Goal: Information Seeking & Learning: Learn about a topic

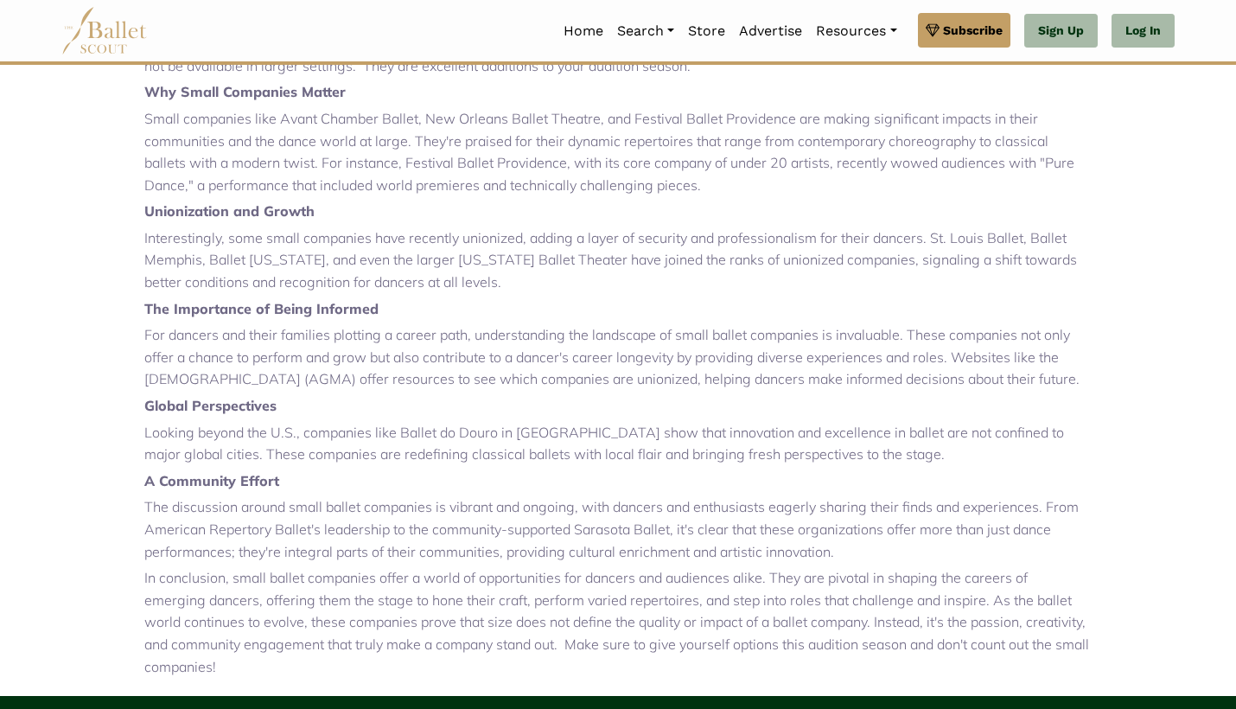
scroll to position [791, 0]
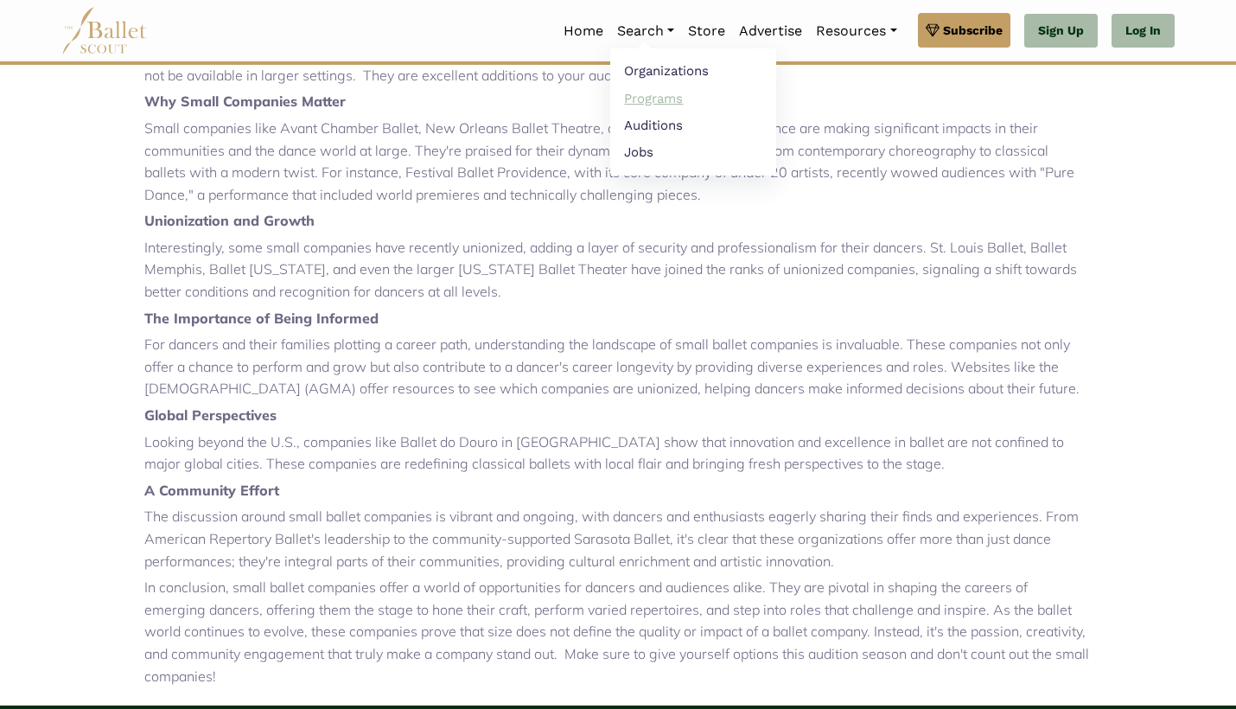
click at [652, 98] on link "Programs" at bounding box center [693, 98] width 166 height 27
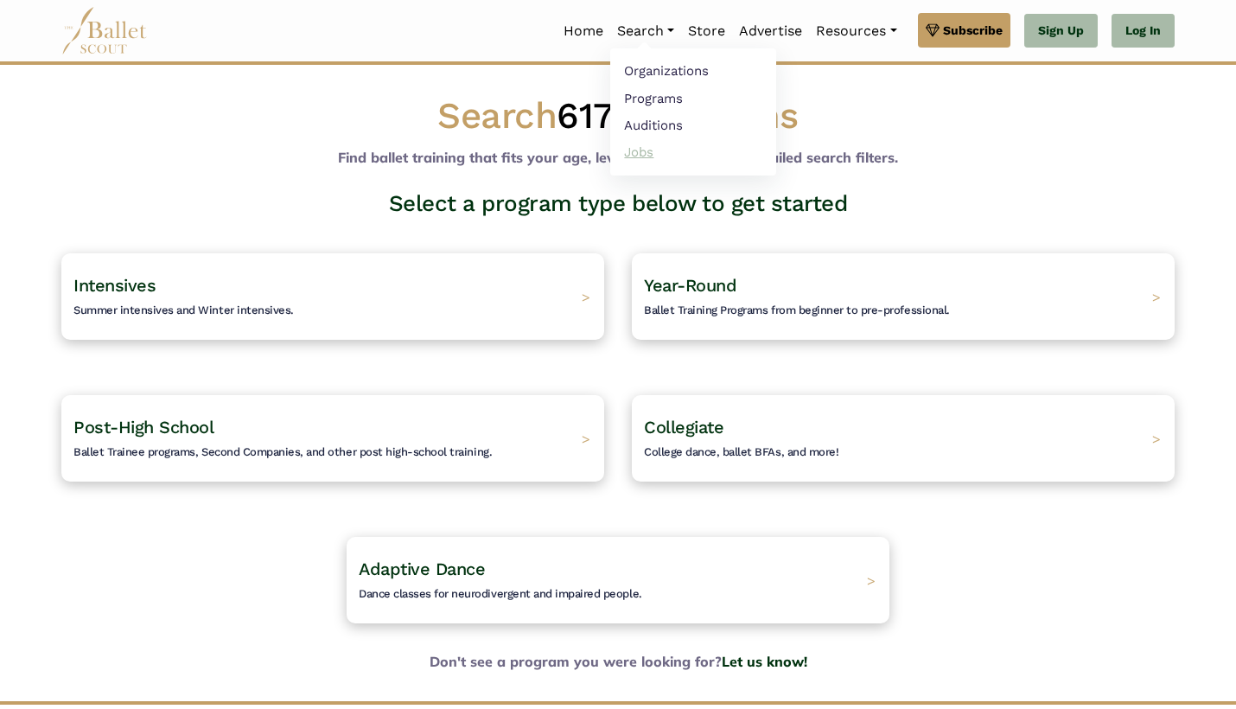
click at [640, 154] on link "Jobs" at bounding box center [693, 151] width 166 height 27
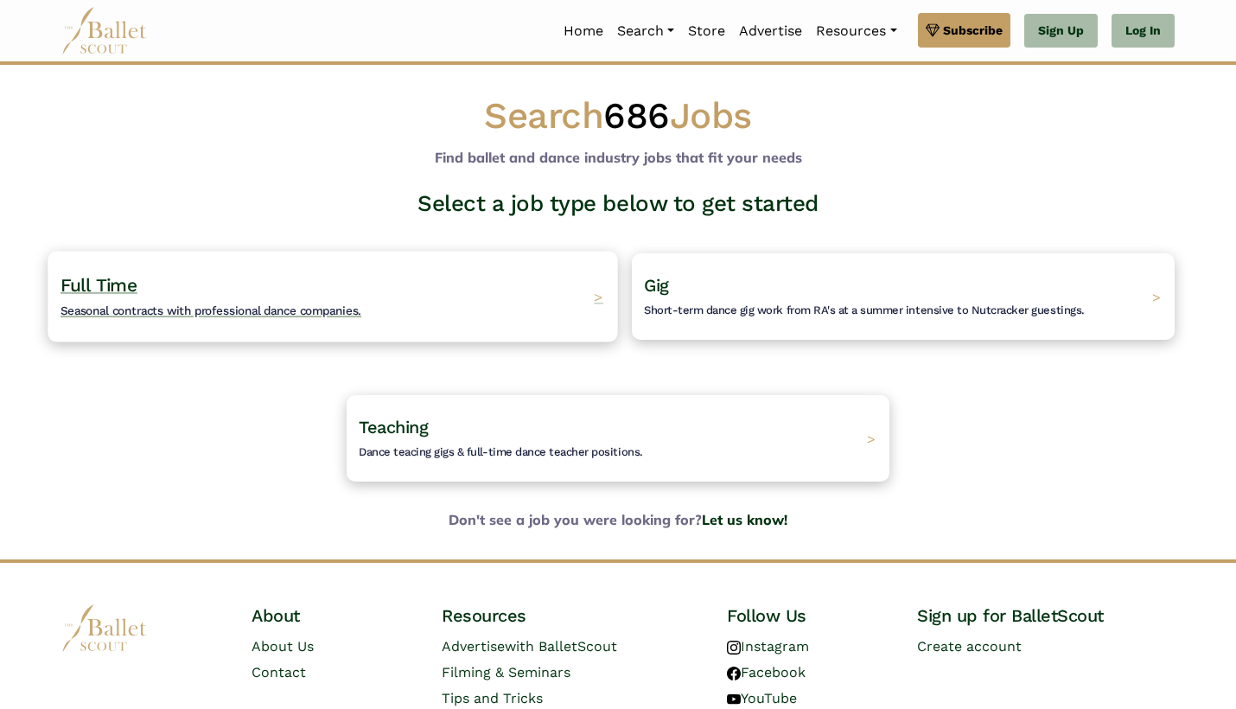
click at [391, 306] on div "Full Time Seasonal contracts with professional dance companies. >" at bounding box center [332, 296] width 569 height 91
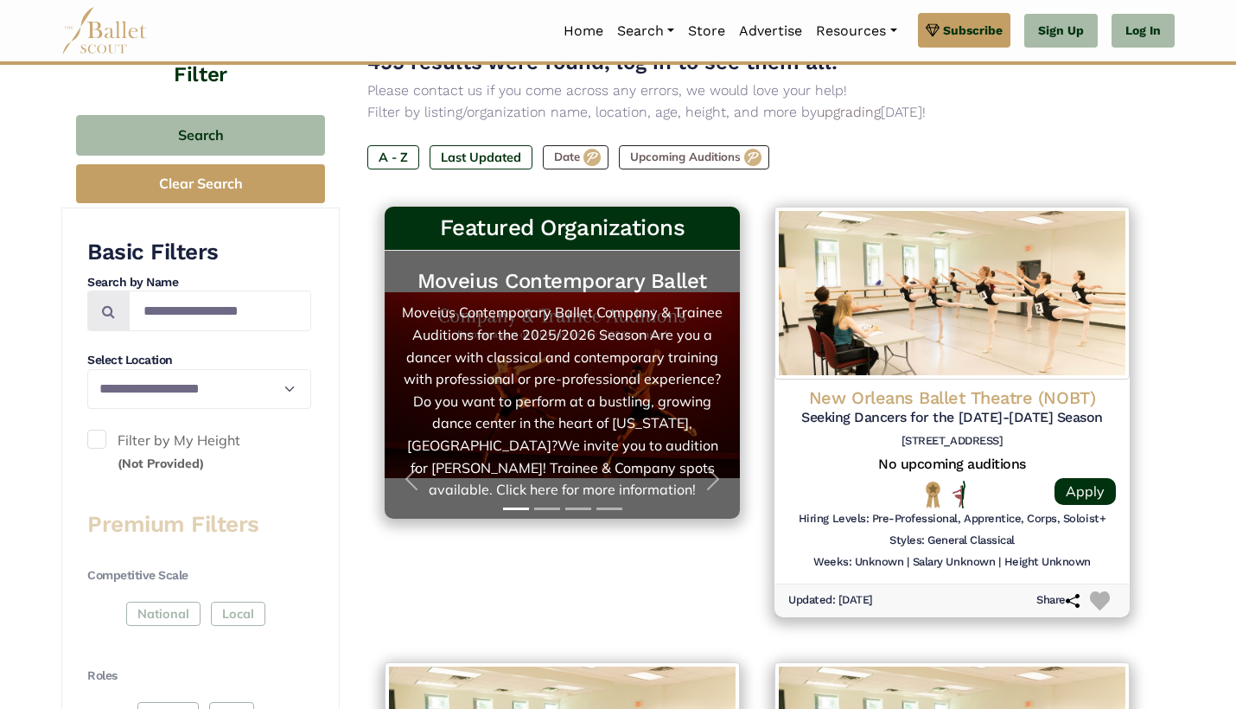
scroll to position [230, 0]
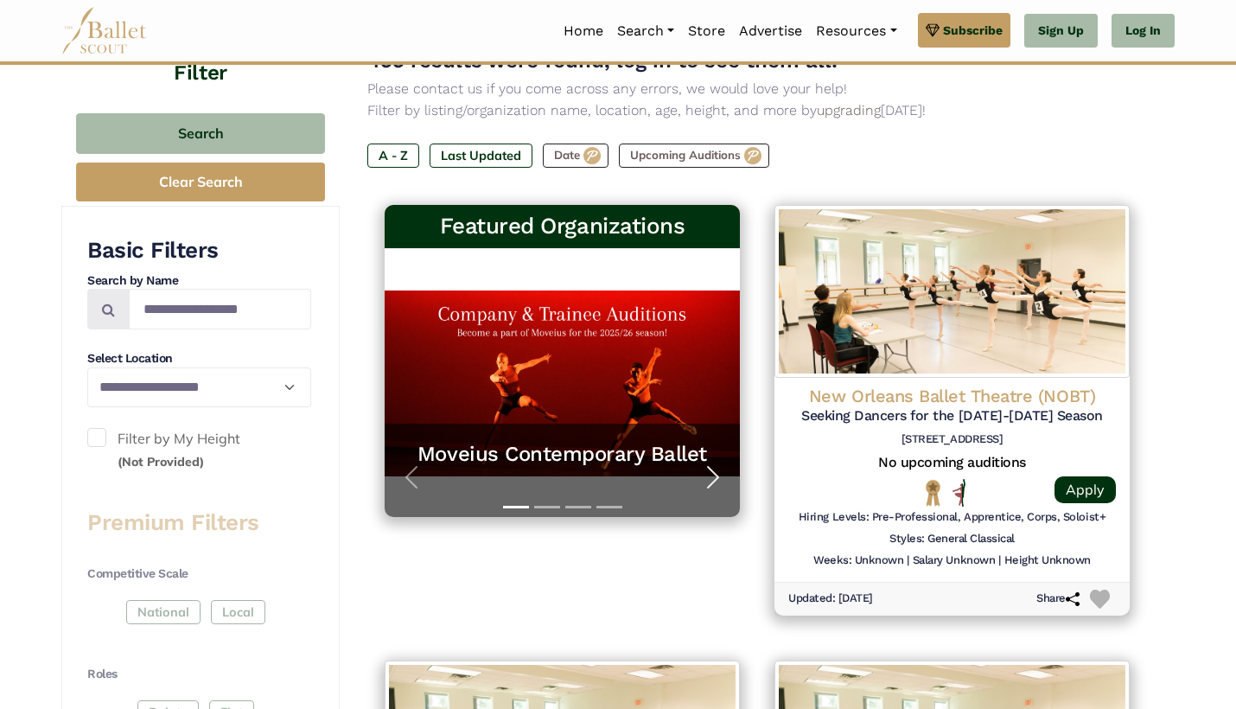
click at [715, 474] on span "button" at bounding box center [713, 477] width 28 height 28
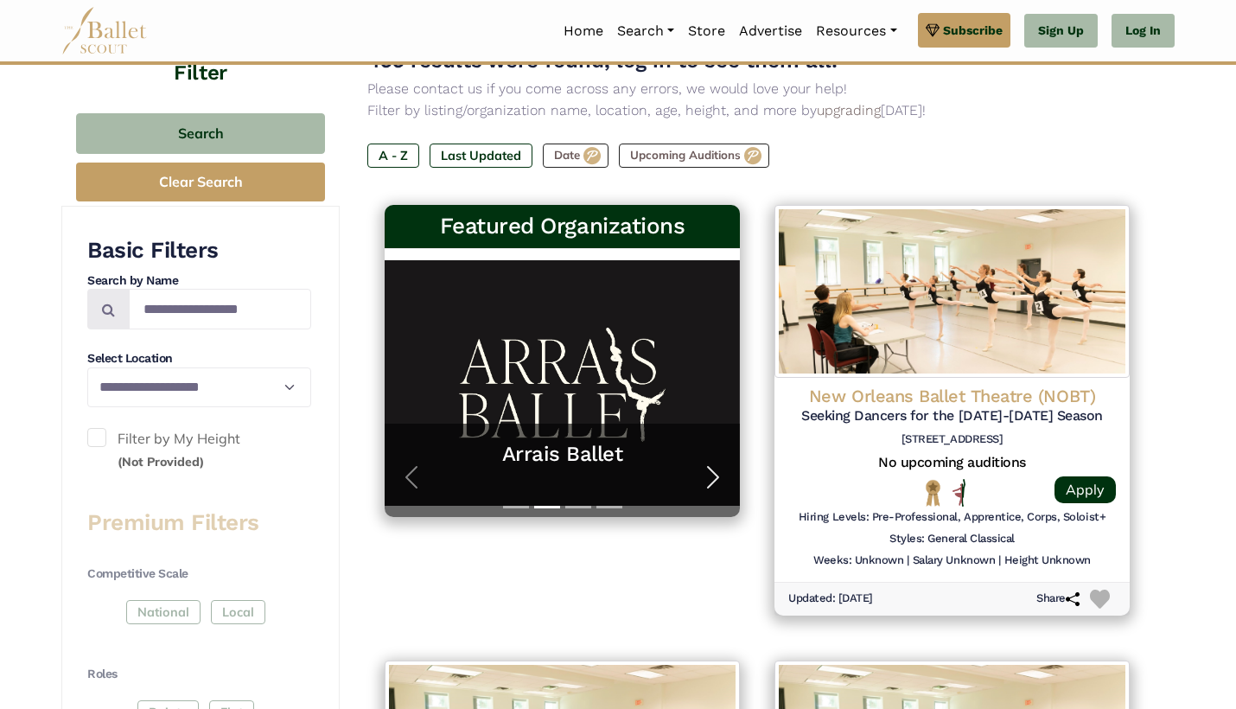
click at [715, 470] on span "button" at bounding box center [713, 477] width 28 height 28
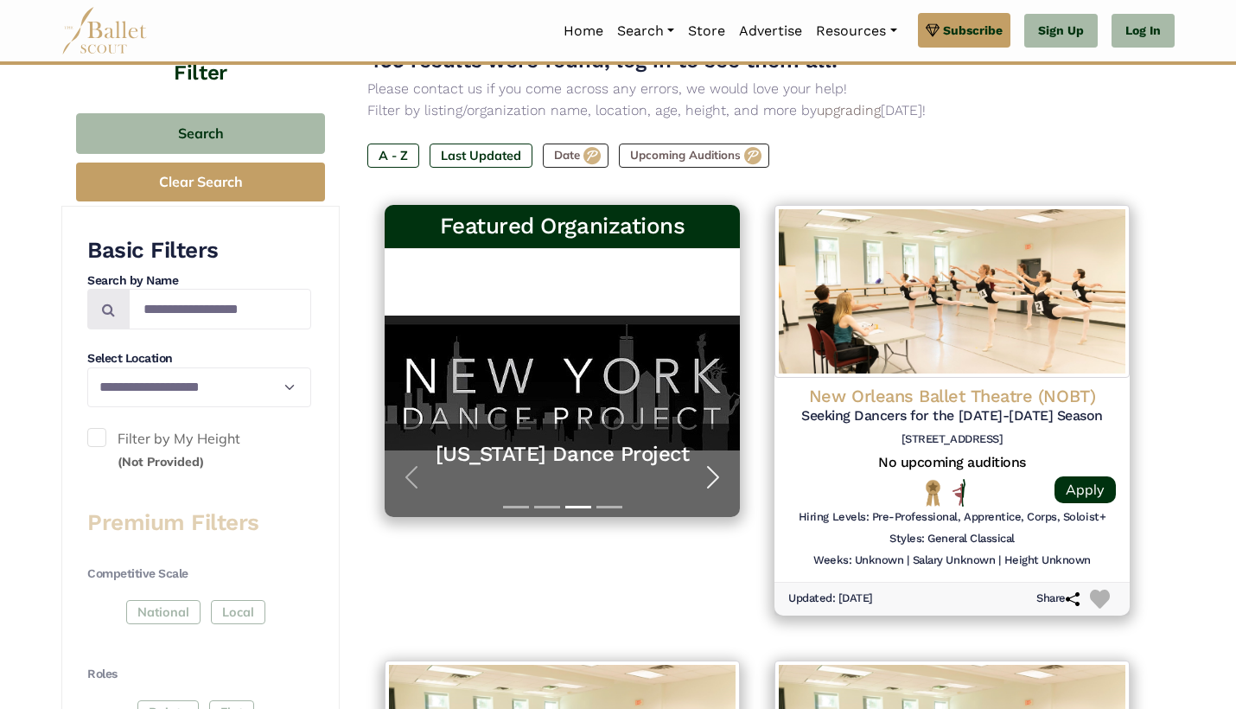
click at [715, 470] on span "button" at bounding box center [713, 477] width 28 height 28
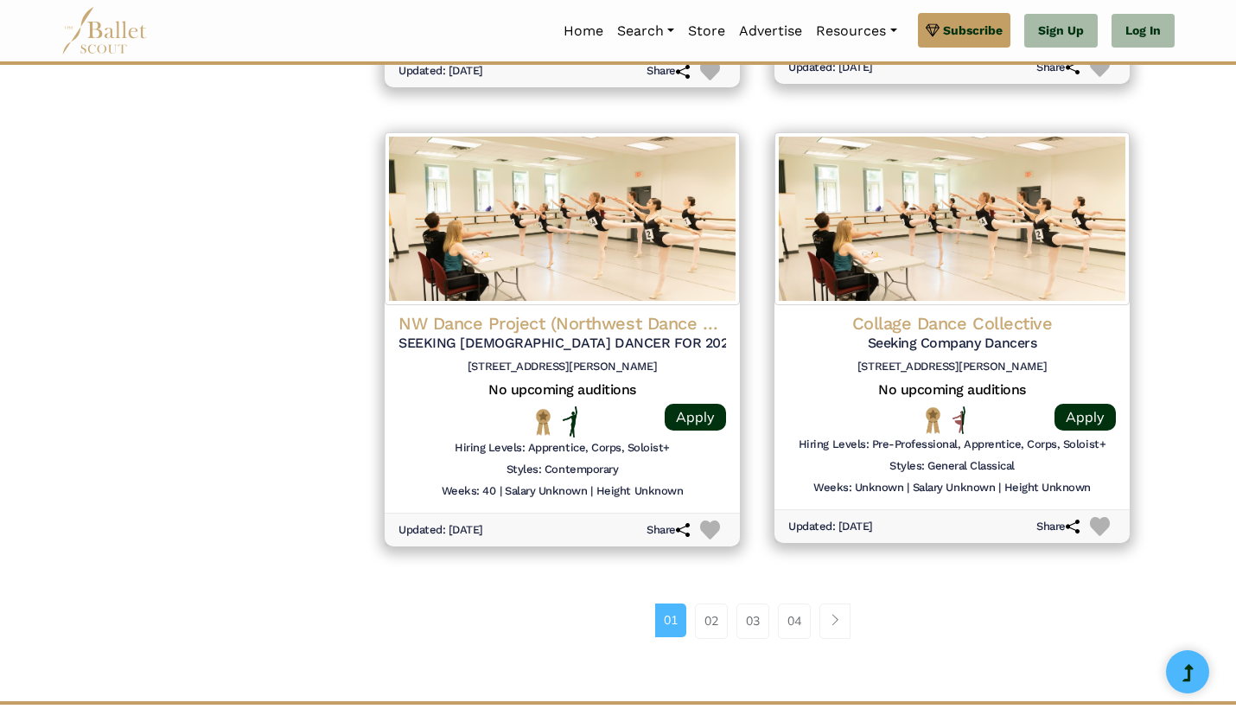
scroll to position [2137, 0]
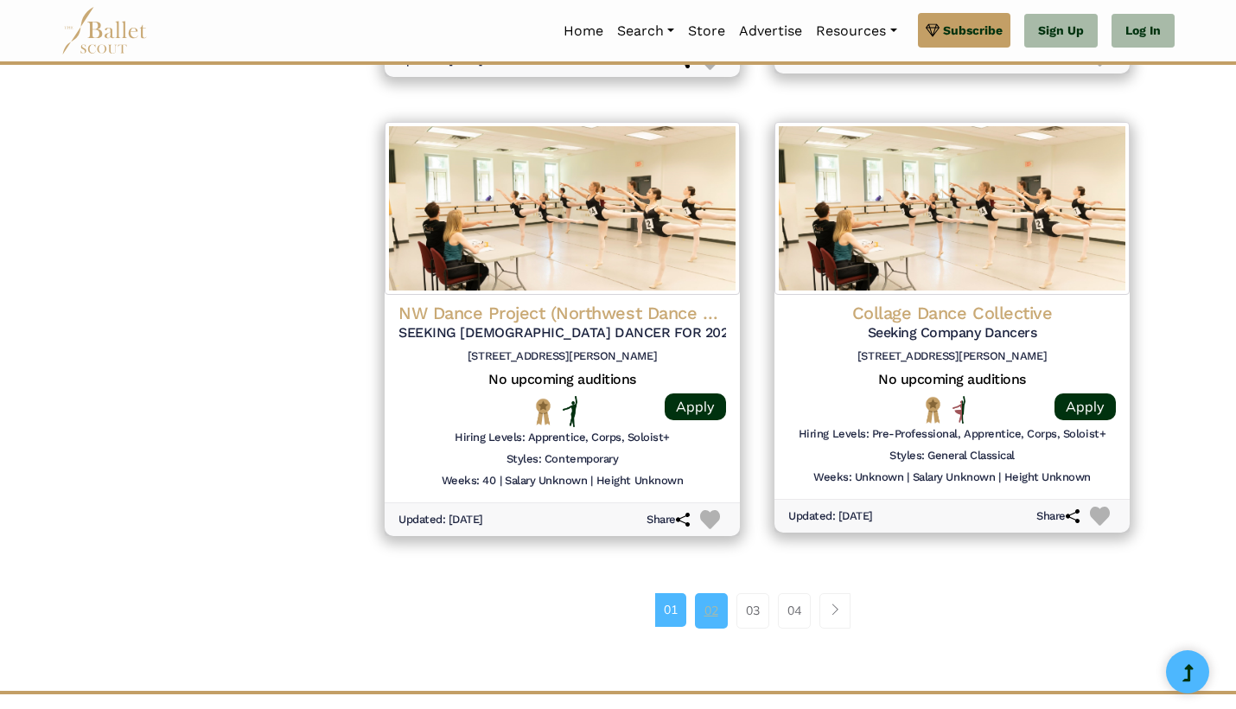
click at [701, 593] on link "02" at bounding box center [711, 610] width 33 height 35
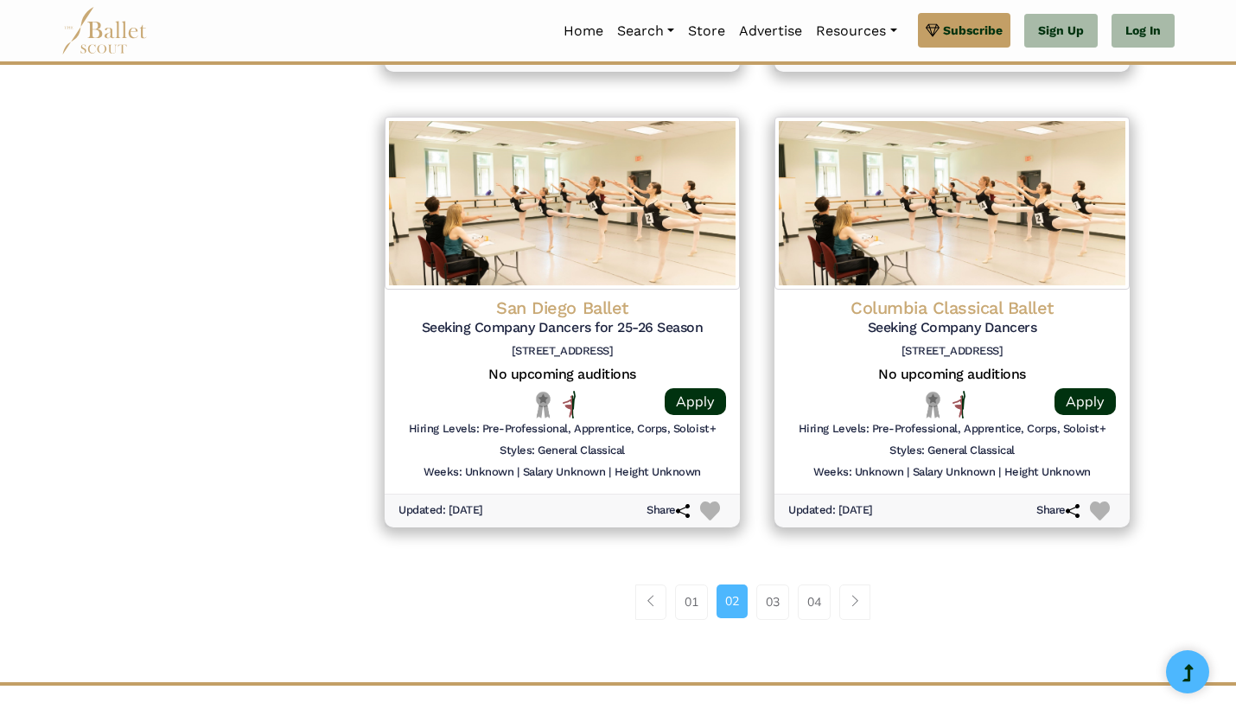
scroll to position [2146, 0]
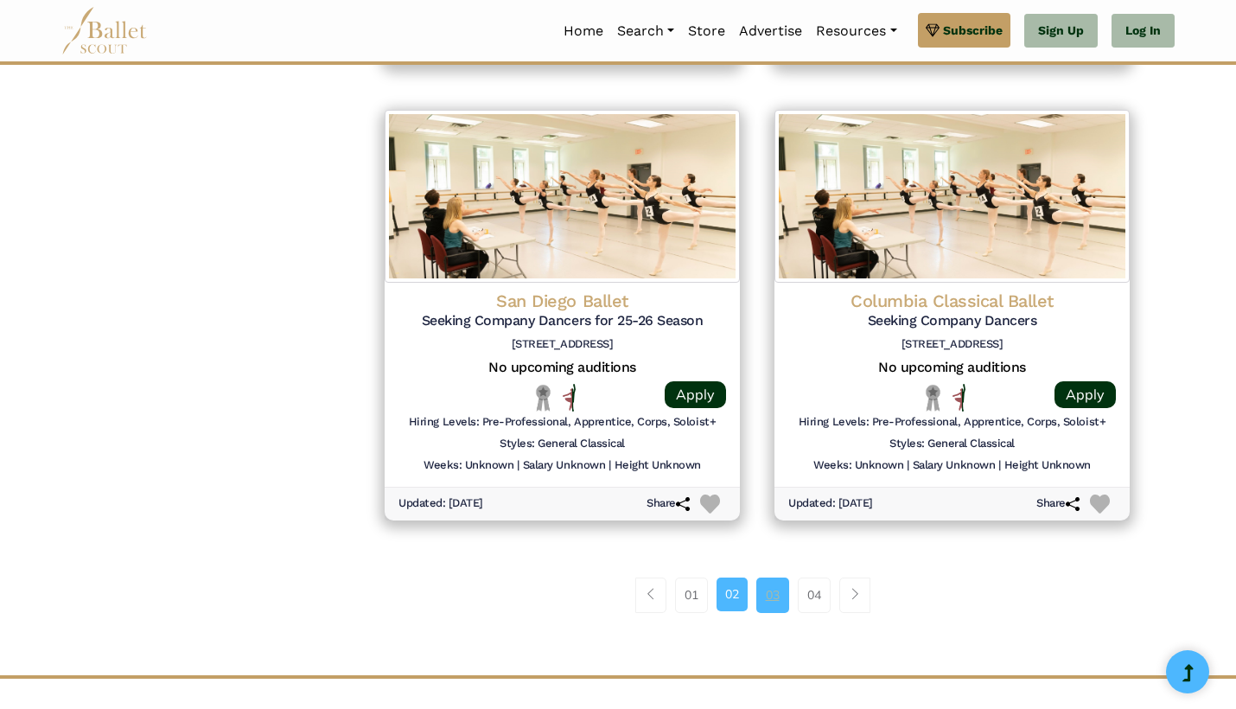
click at [771, 577] on link "03" at bounding box center [772, 594] width 33 height 35
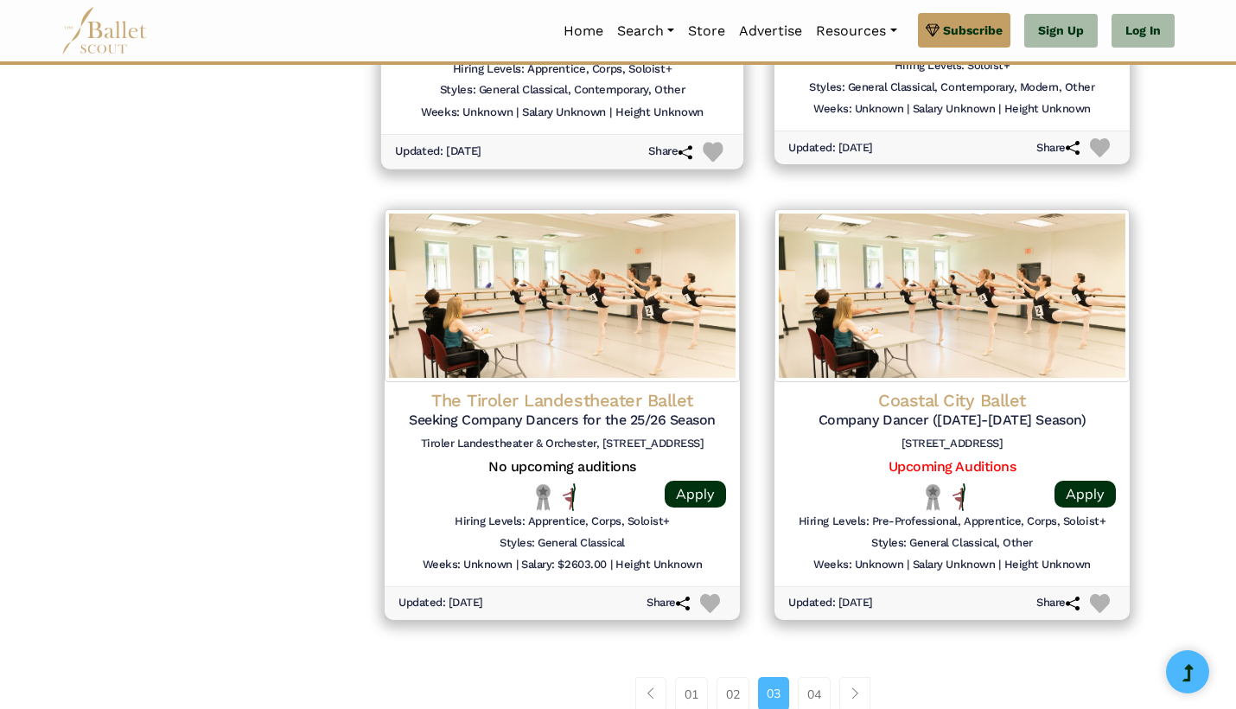
scroll to position [2050, 0]
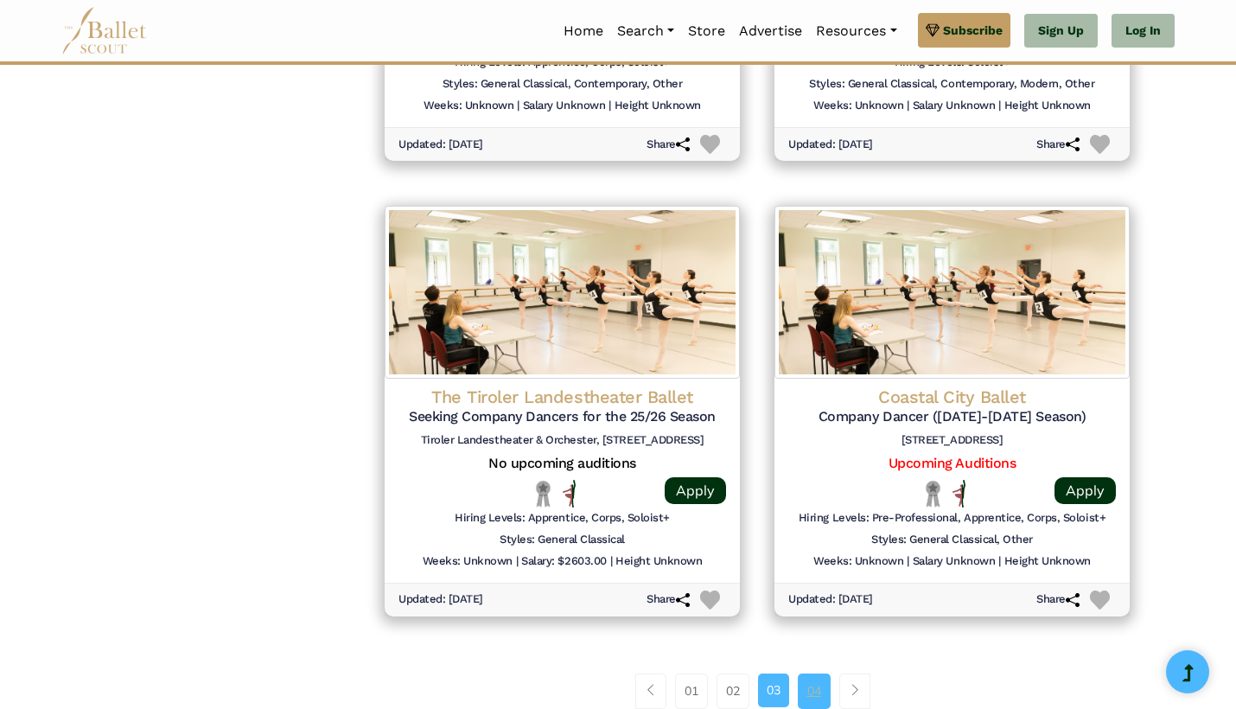
click at [810, 679] on link "04" at bounding box center [814, 690] width 33 height 35
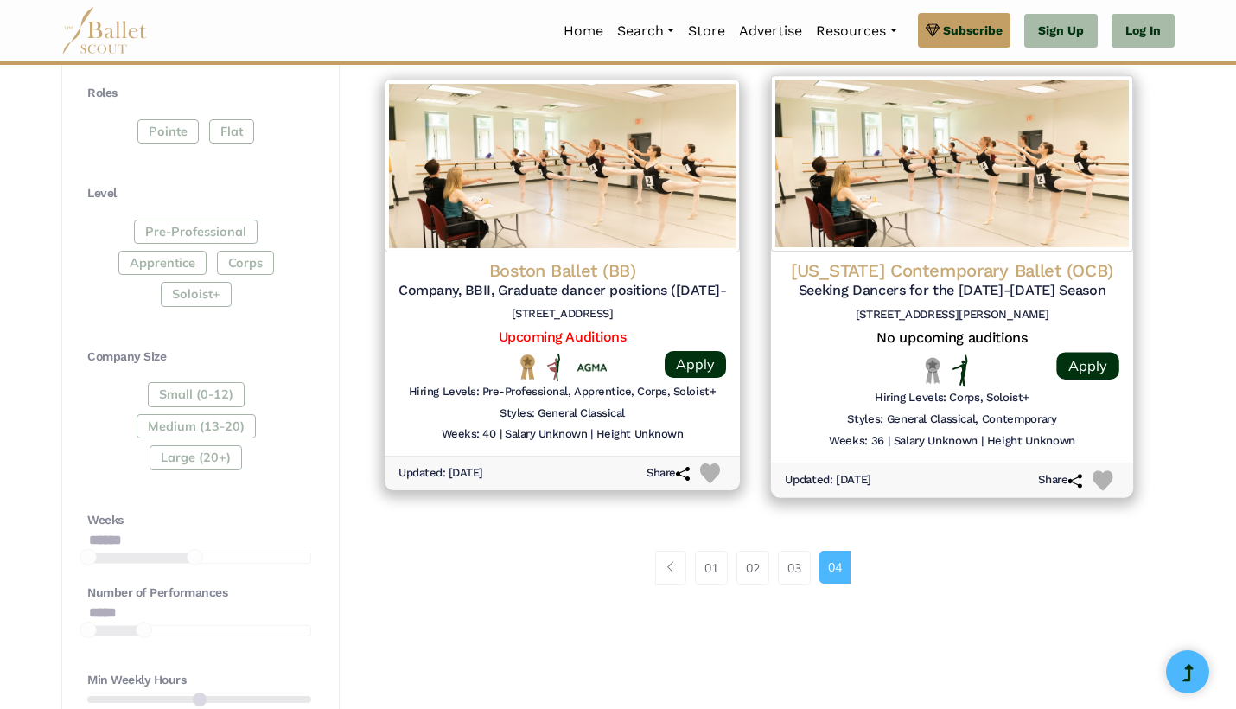
scroll to position [817, 0]
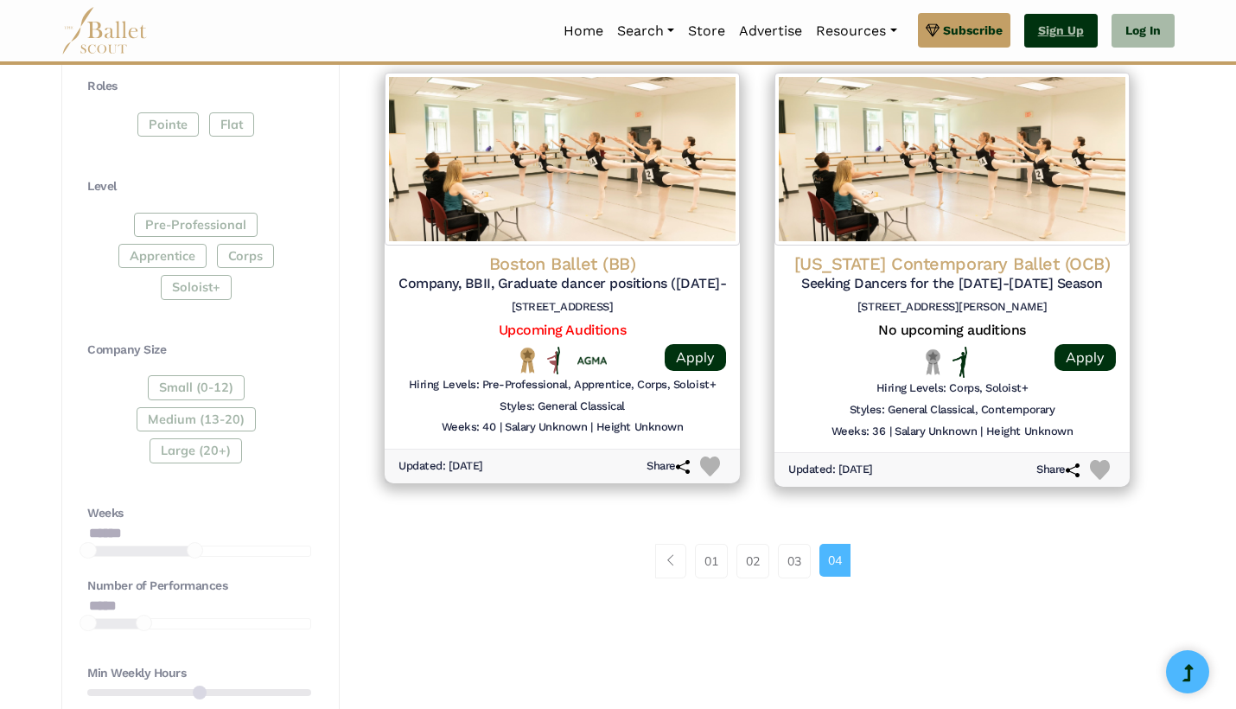
click at [1047, 30] on link "Sign Up" at bounding box center [1060, 31] width 73 height 35
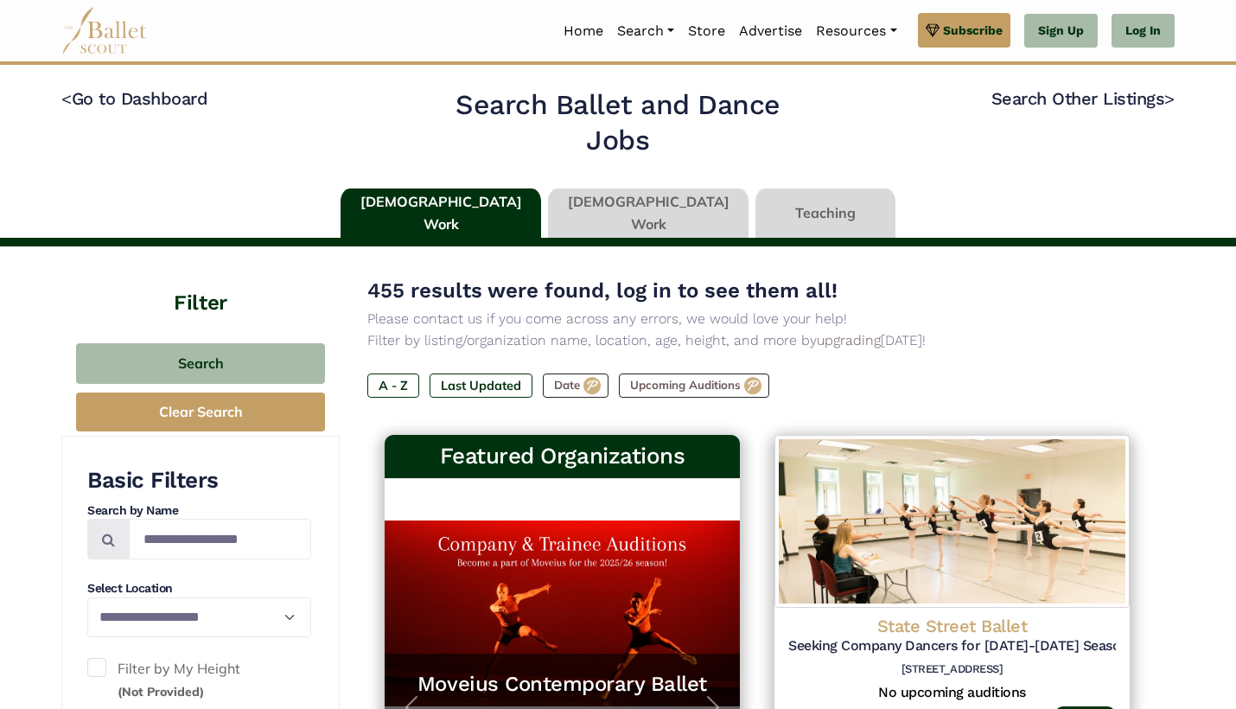
scroll to position [0, 0]
click at [631, 207] on link at bounding box center [648, 212] width 200 height 49
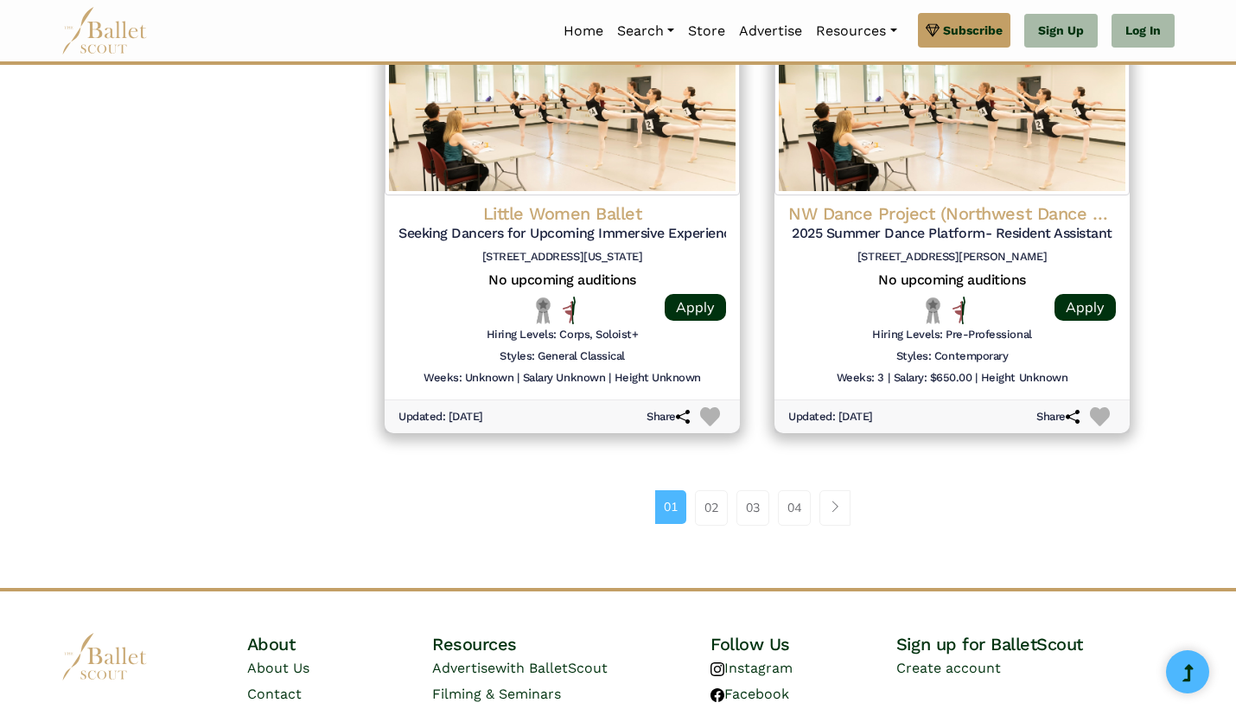
scroll to position [2231, 0]
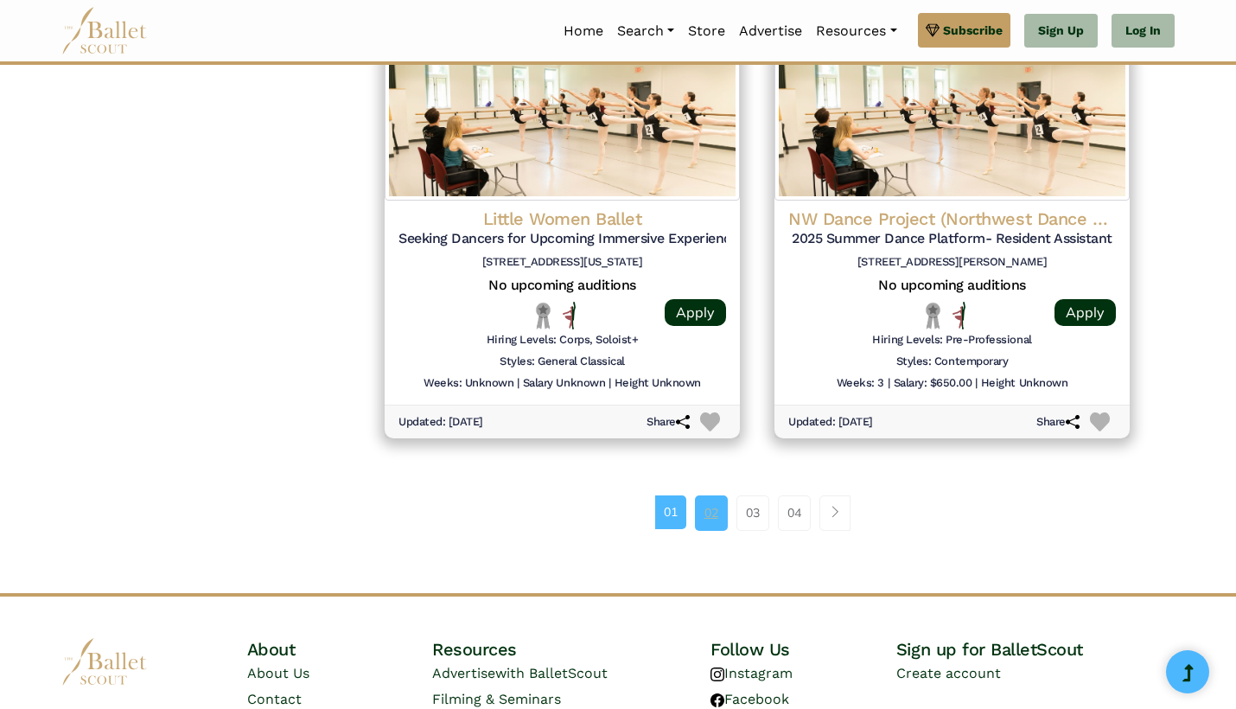
click at [706, 495] on link "02" at bounding box center [711, 512] width 33 height 35
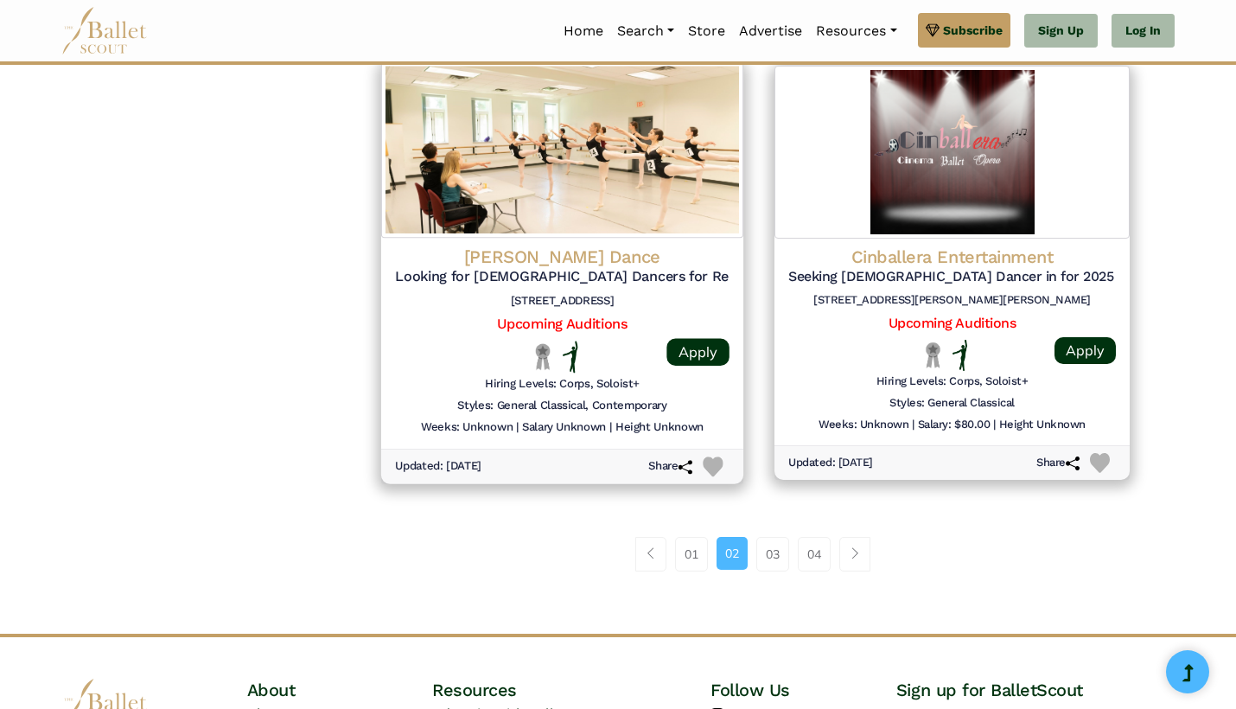
scroll to position [2192, 0]
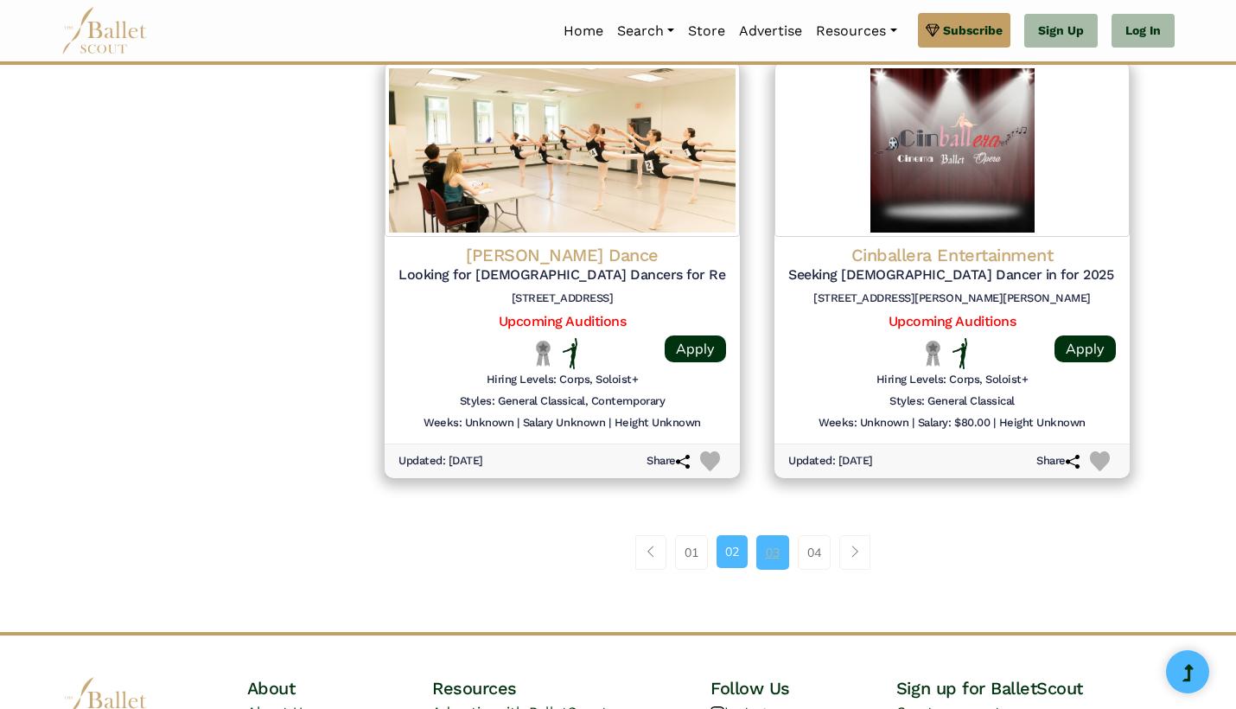
click at [771, 539] on link "03" at bounding box center [772, 552] width 33 height 35
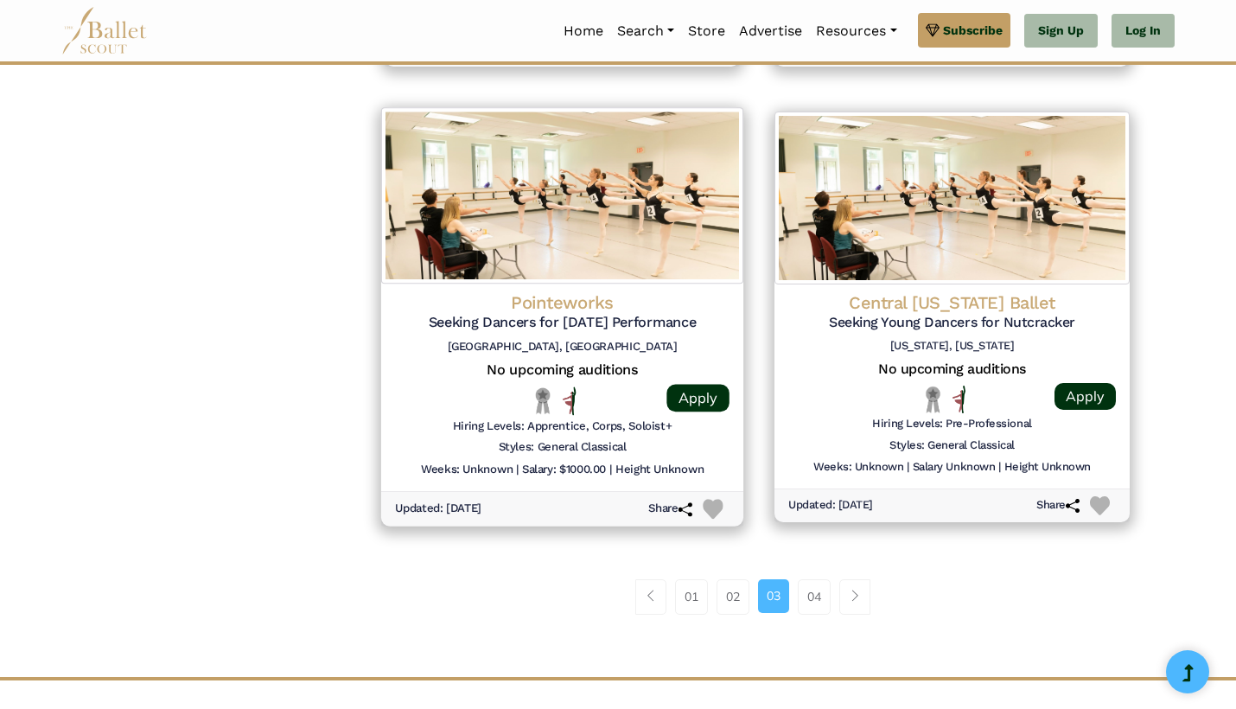
scroll to position [2147, 0]
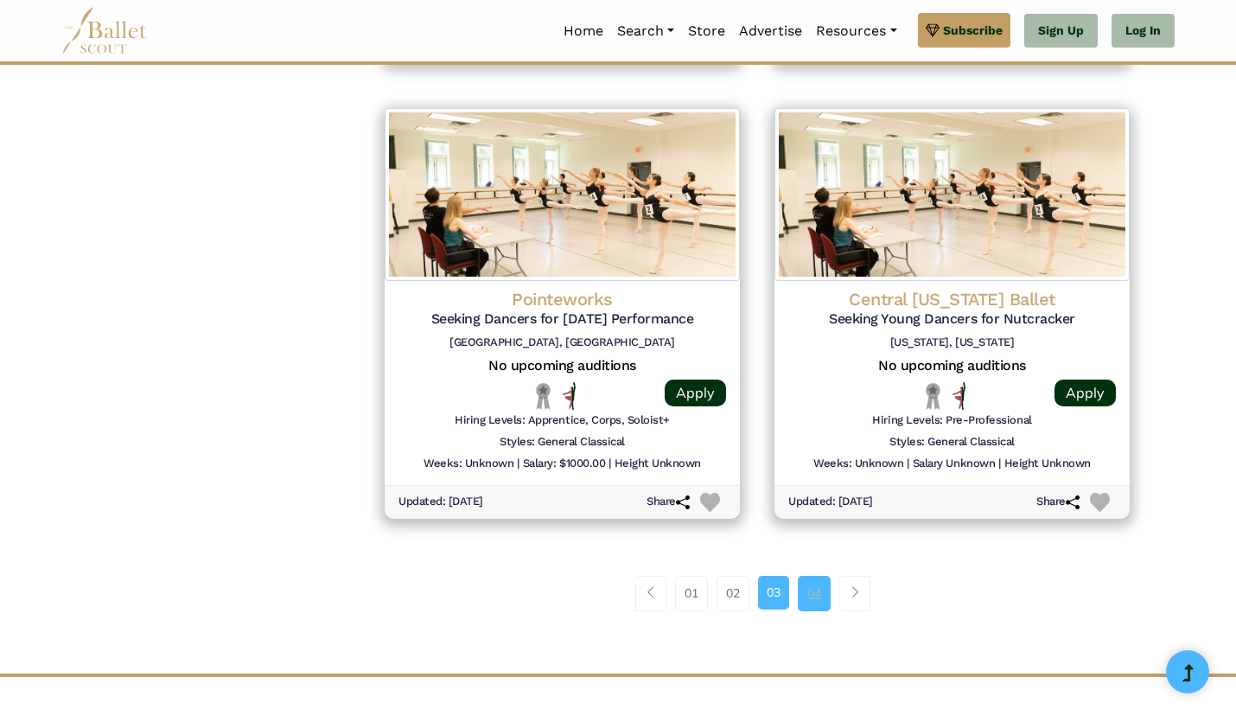
click at [815, 575] on link "04" at bounding box center [814, 592] width 33 height 35
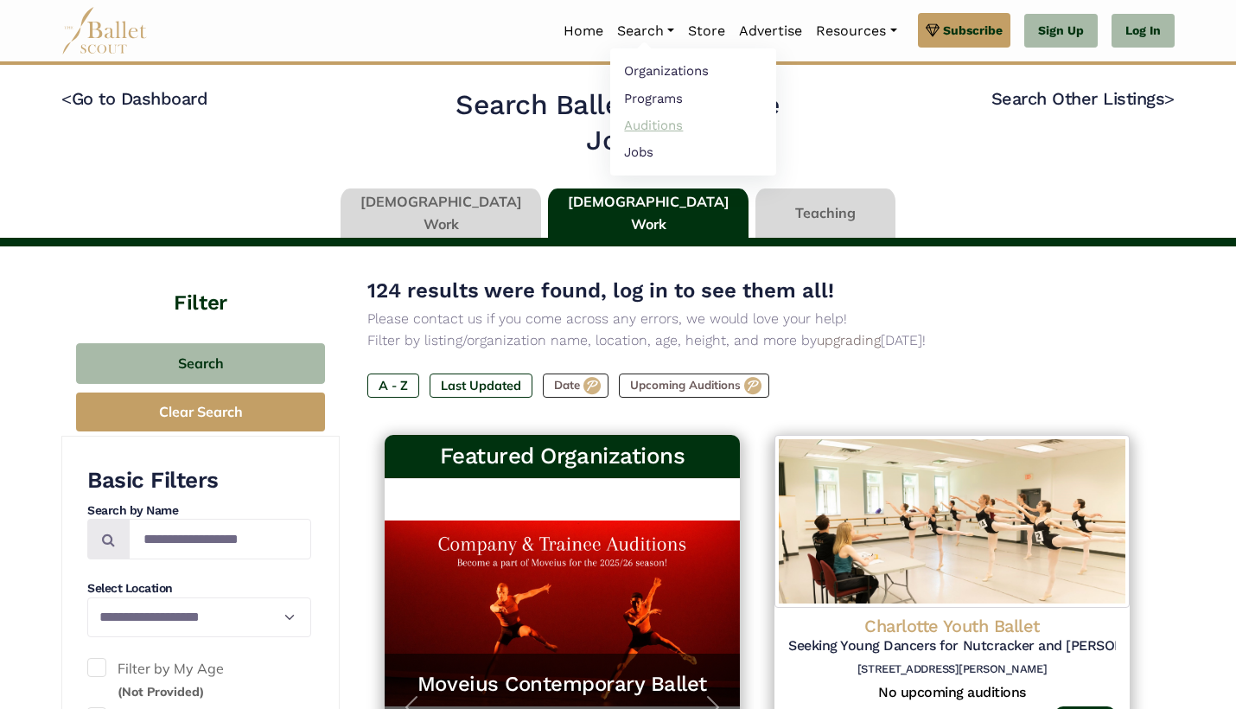
click at [657, 124] on link "Auditions" at bounding box center [693, 124] width 166 height 27
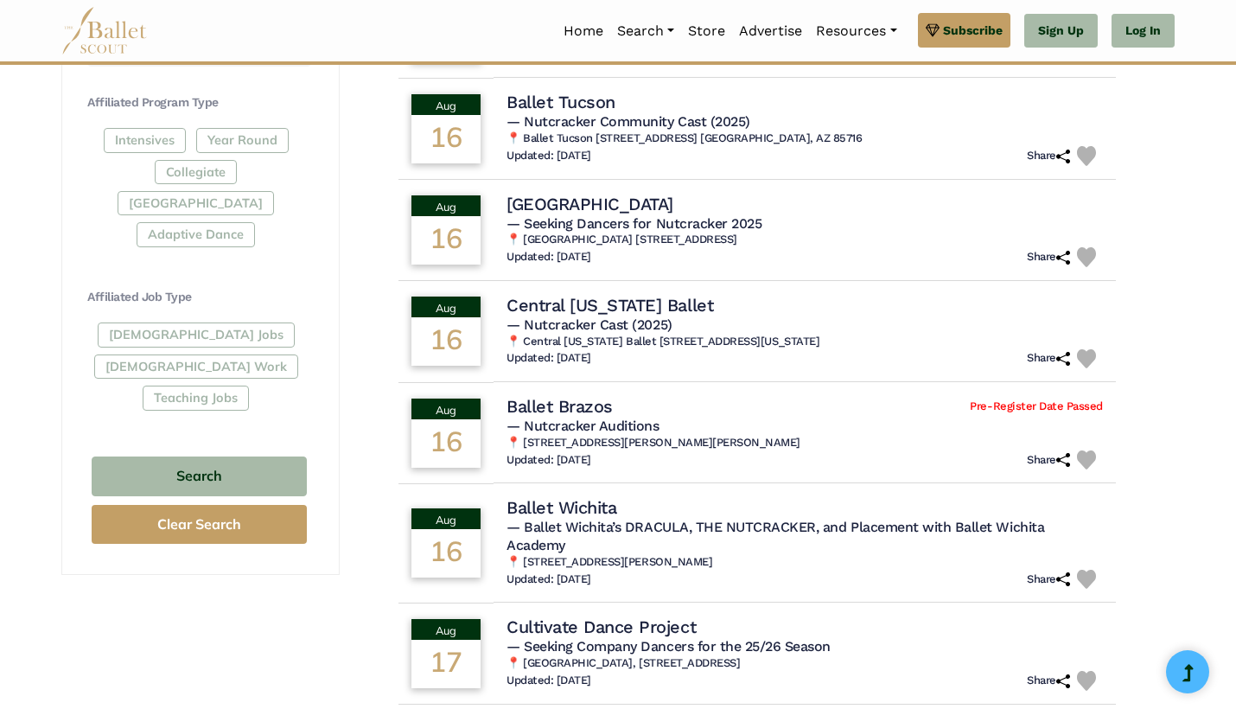
scroll to position [700, 0]
